Goal: Task Accomplishment & Management: Manage account settings

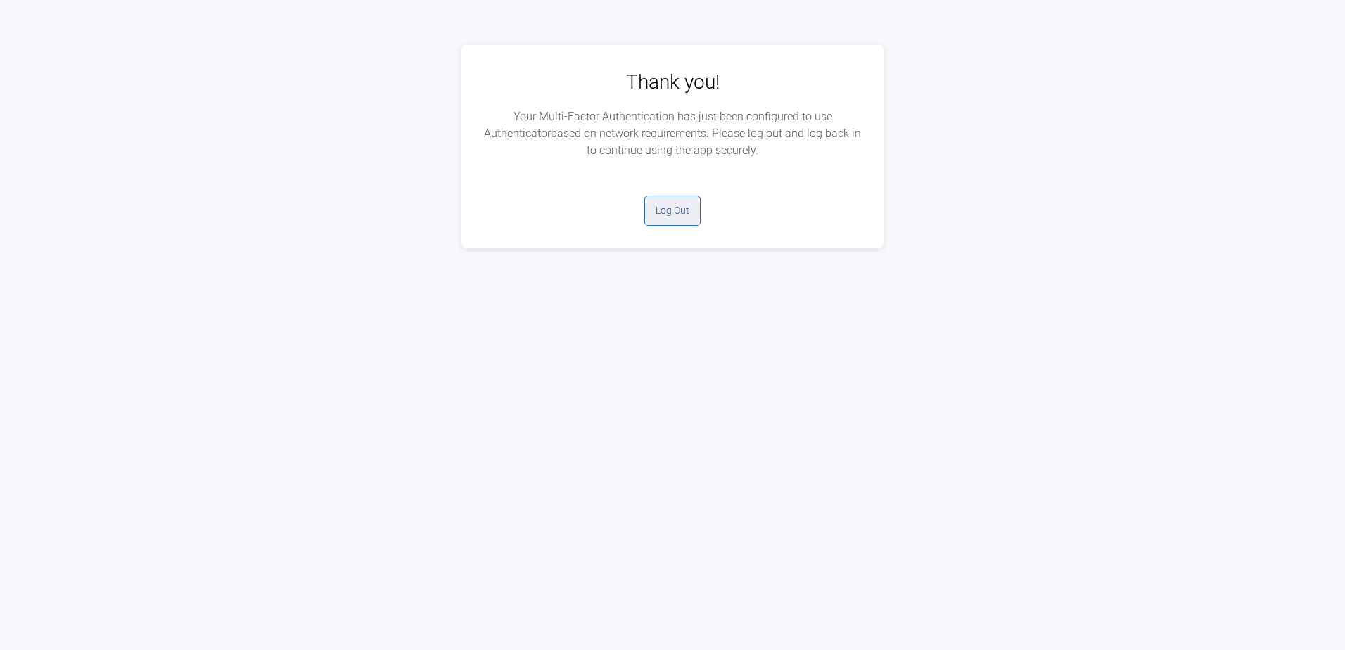
click at [660, 209] on button "Log Out" at bounding box center [672, 211] width 56 height 30
